Goal: Information Seeking & Learning: Learn about a topic

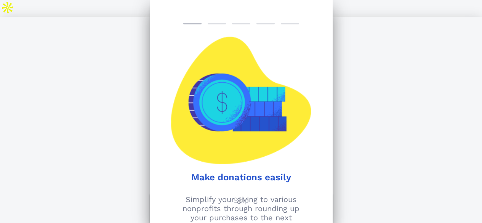
click at [260, 179] on h1 "Make donations easily" at bounding box center [242, 177] width 162 height 11
click at [240, 203] on p "Skip" at bounding box center [241, 200] width 16 height 9
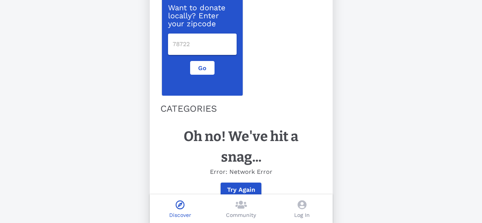
scroll to position [146, 0]
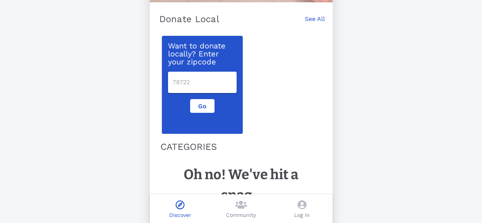
click at [198, 76] on input "number" at bounding box center [202, 82] width 59 height 12
type input "90210"
click at [313, 55] on div "Want to donate locally? Enter your zipcode 90210 Go" at bounding box center [242, 82] width 168 height 103
click at [205, 99] on button "Go" at bounding box center [202, 106] width 24 height 14
click at [205, 103] on span "Go" at bounding box center [202, 106] width 11 height 7
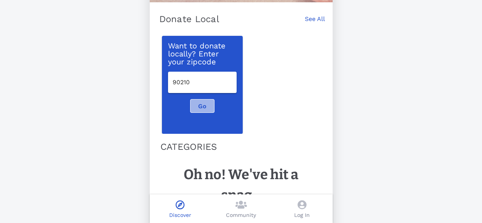
click at [205, 103] on span "Go" at bounding box center [202, 106] width 11 height 7
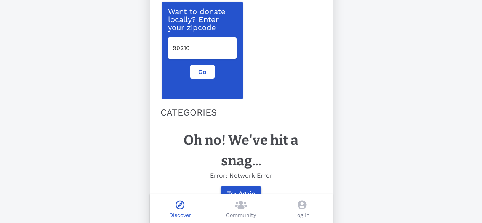
scroll to position [184, 0]
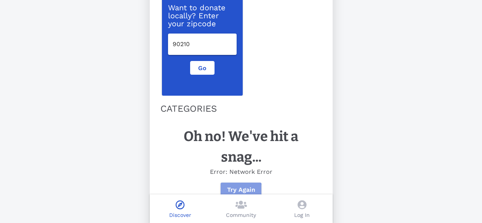
click at [235, 186] on span "Try Again" at bounding box center [241, 189] width 29 height 7
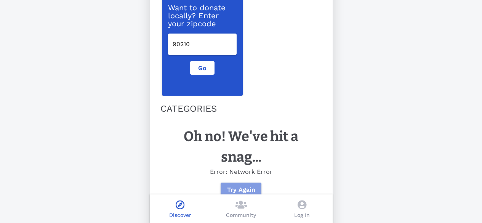
click at [235, 186] on span "Try Again" at bounding box center [241, 189] width 29 height 7
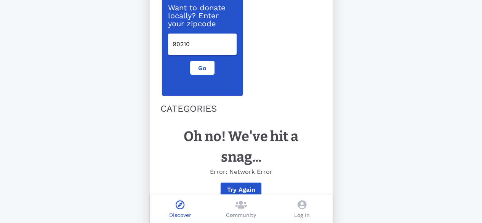
click at [197, 38] on input "90210" at bounding box center [202, 44] width 59 height 12
drag, startPoint x: 199, startPoint y: 25, endPoint x: 167, endPoint y: 22, distance: 31.8
click at [167, 22] on div "Want to donate locally? Enter your zipcode 90210 Go" at bounding box center [202, 47] width 81 height 98
click at [239, 208] on icon at bounding box center [241, 204] width 11 height 9
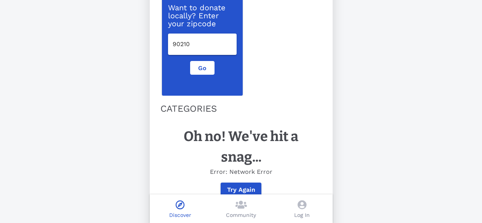
scroll to position [105, 0]
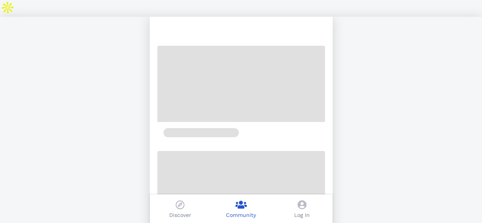
click at [178, 214] on p "Discover" at bounding box center [180, 215] width 22 height 8
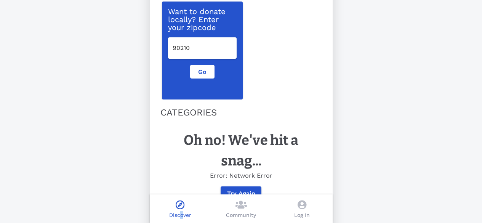
scroll to position [184, 0]
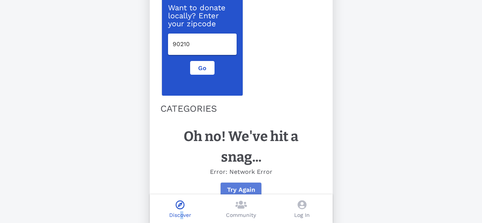
click at [235, 186] on span "Try Again" at bounding box center [241, 189] width 29 height 7
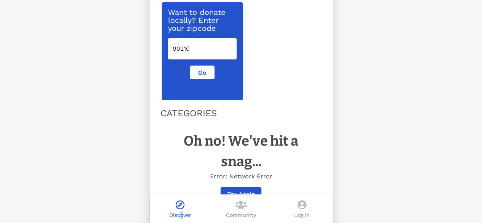
scroll to position [0, 0]
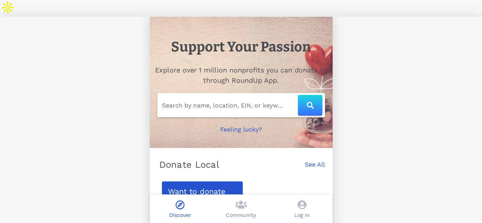
click at [228, 125] on p "Feeling lucky?" at bounding box center [241, 129] width 42 height 9
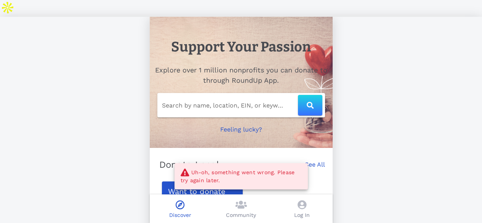
click at [228, 125] on p "Feeling lucky?" at bounding box center [241, 129] width 42 height 9
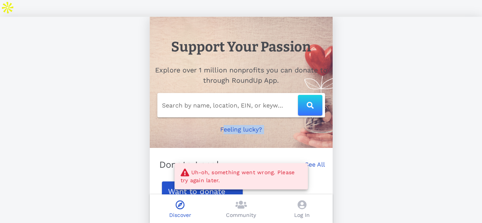
click at [228, 125] on p "Feeling lucky?" at bounding box center [241, 129] width 42 height 9
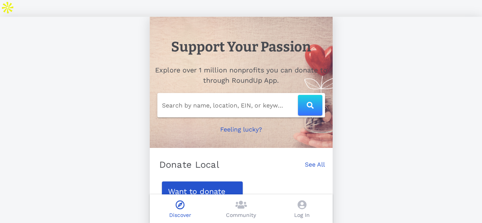
click at [232, 125] on p "Feeling lucky?" at bounding box center [241, 129] width 42 height 9
click at [232, 99] on input "Search by name, location, EIN, or keyword" at bounding box center [230, 105] width 136 height 12
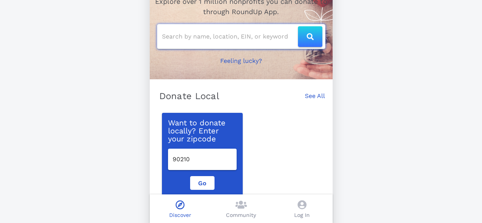
scroll to position [70, 0]
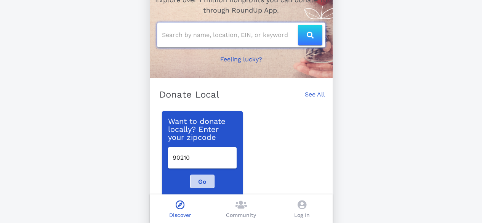
click at [203, 178] on span "Go" at bounding box center [202, 181] width 11 height 7
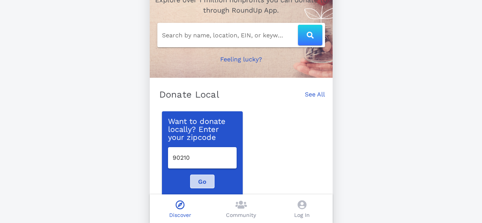
click at [203, 178] on span "Go" at bounding box center [202, 181] width 11 height 7
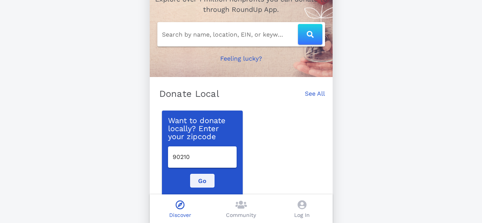
scroll to position [184, 0]
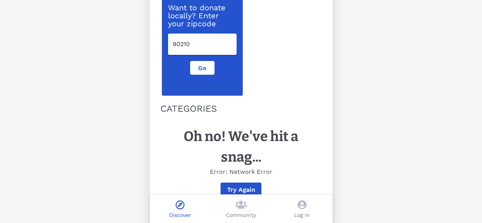
click at [296, 206] on div "Log In" at bounding box center [302, 208] width 61 height 29
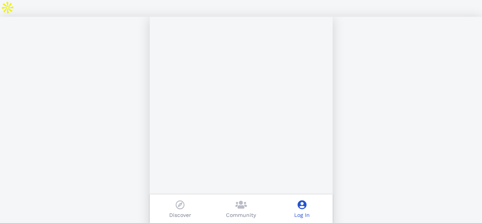
click at [301, 208] on icon at bounding box center [302, 204] width 9 height 9
